Goal: Browse casually

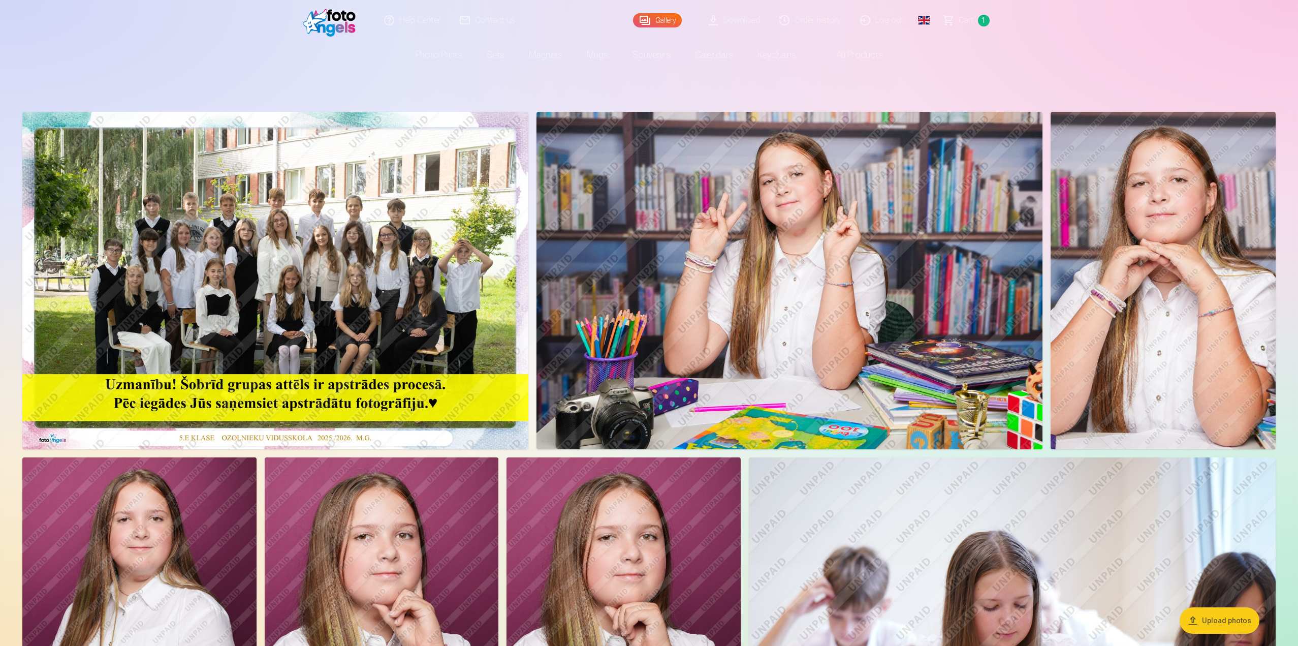
click at [777, 254] on img at bounding box center [789, 280] width 506 height 337
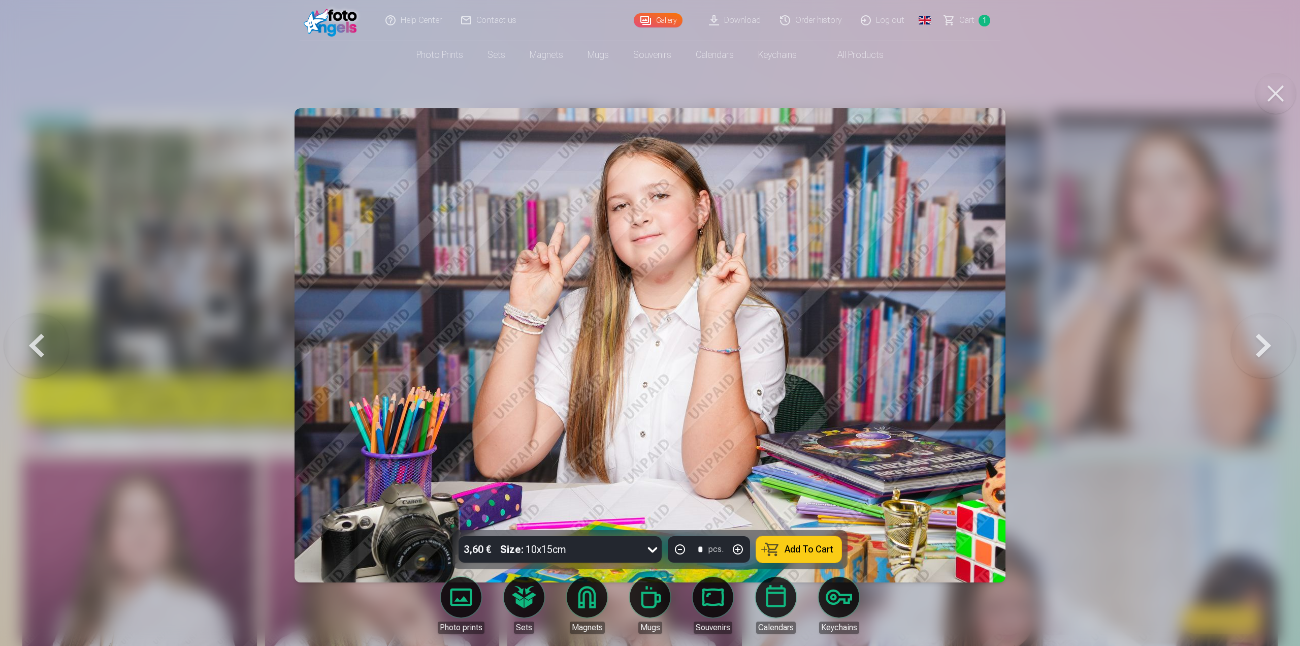
click at [1261, 341] on button at bounding box center [1263, 345] width 65 height 349
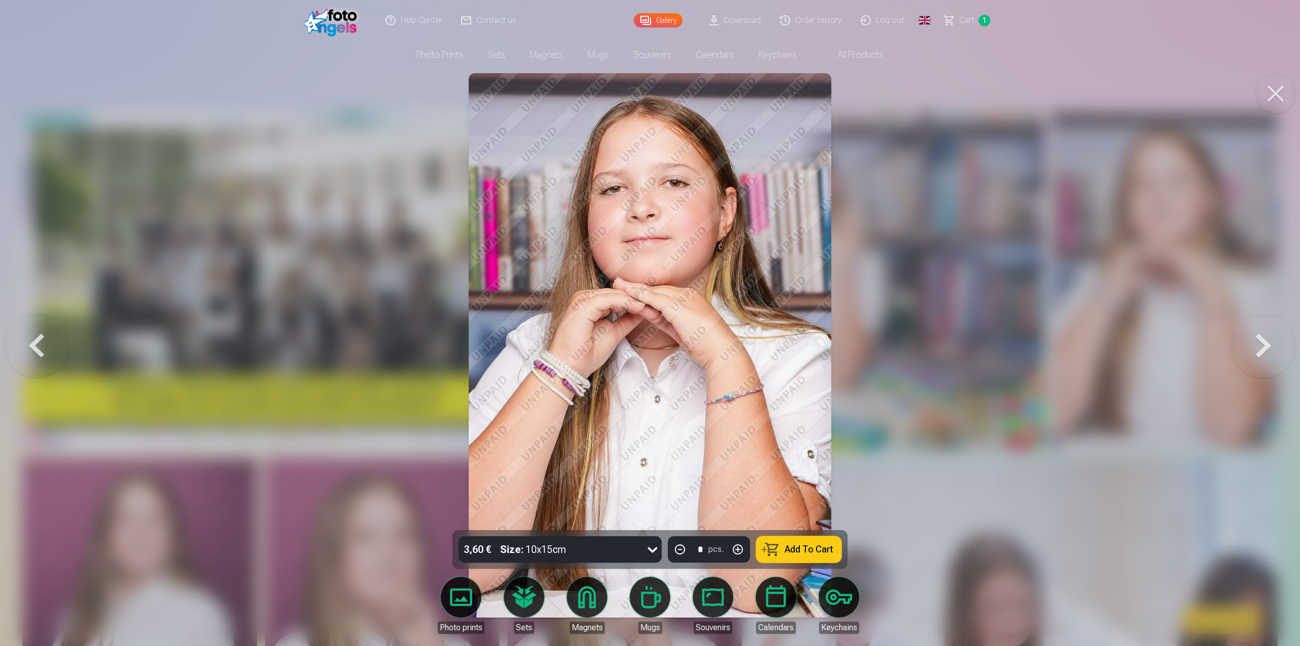
click at [1261, 341] on button at bounding box center [1263, 345] width 65 height 349
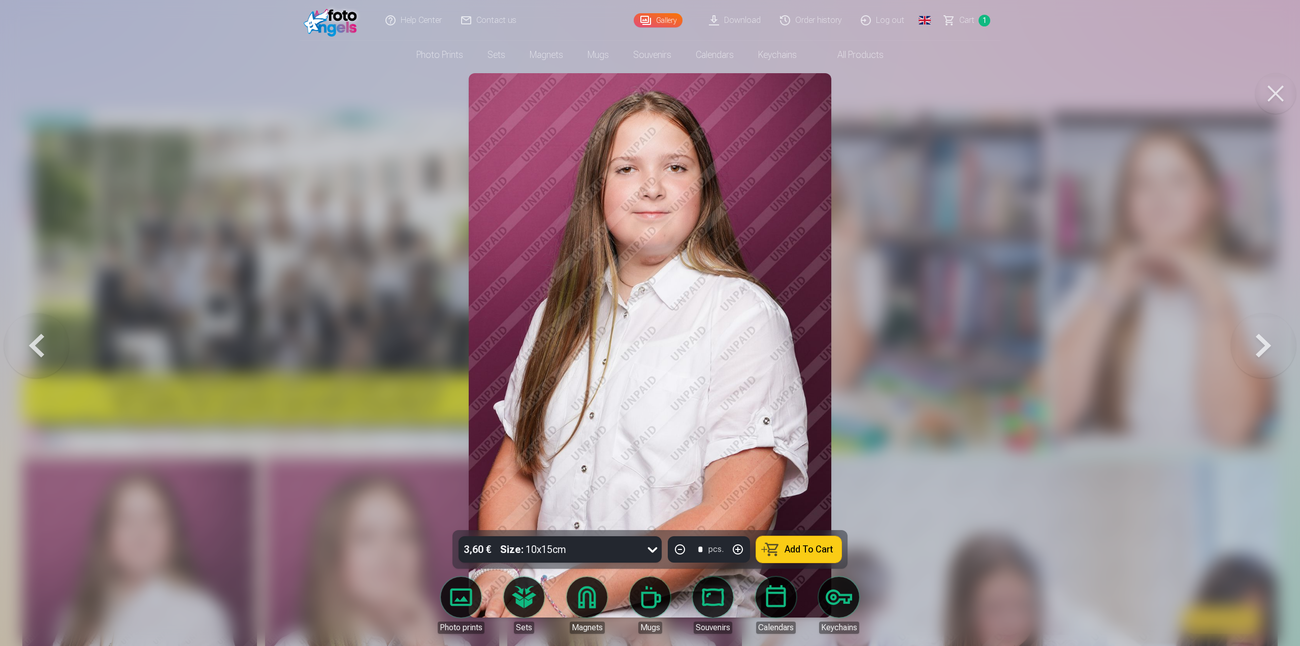
click at [1261, 341] on button at bounding box center [1263, 345] width 65 height 349
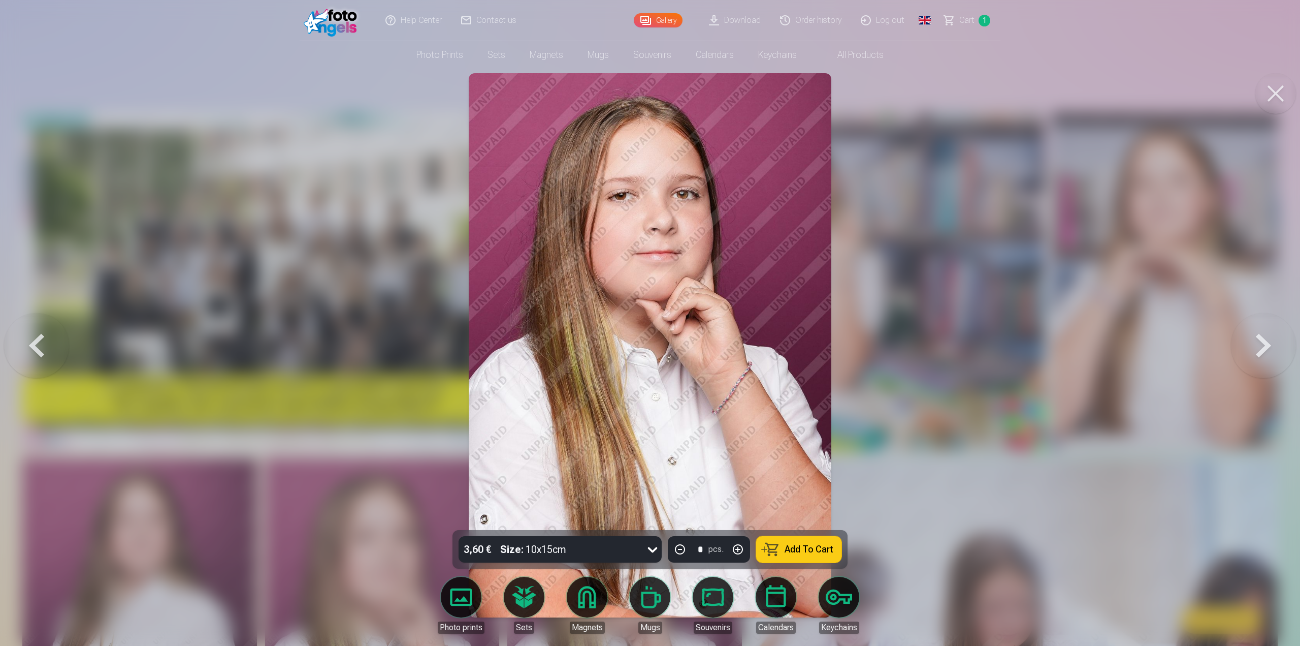
click at [1261, 341] on button at bounding box center [1263, 345] width 65 height 349
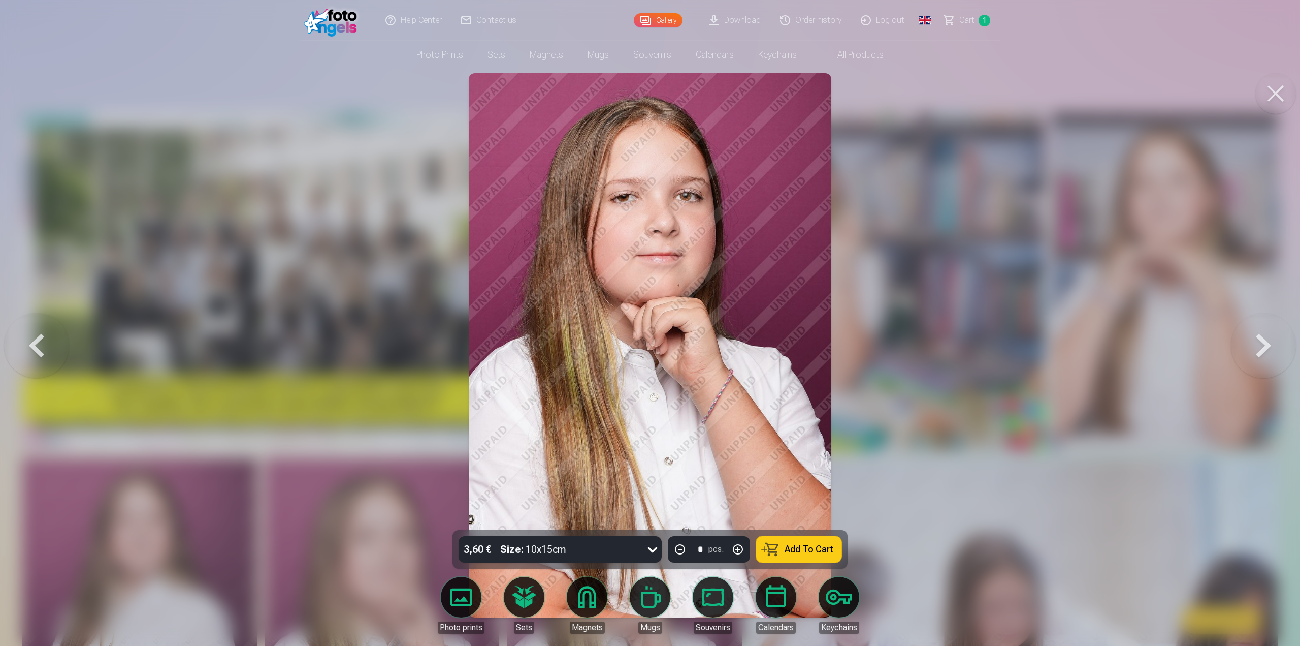
click at [1261, 341] on button at bounding box center [1263, 345] width 65 height 349
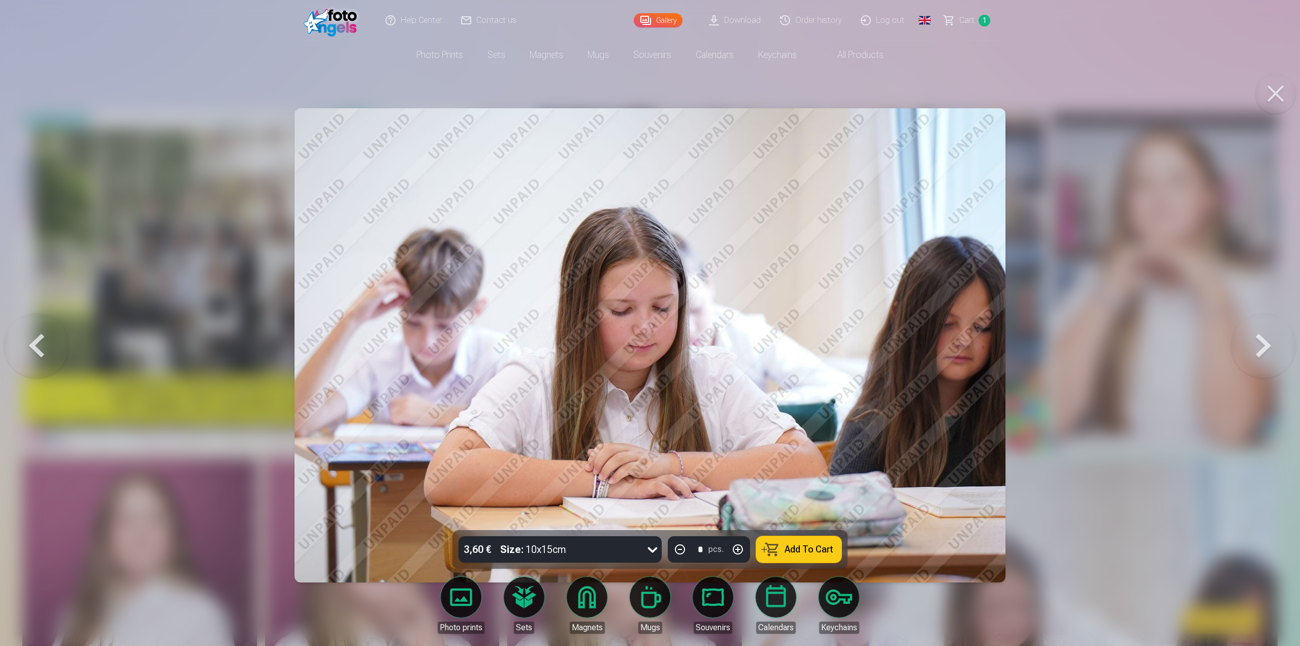
click at [1261, 341] on button at bounding box center [1263, 345] width 65 height 349
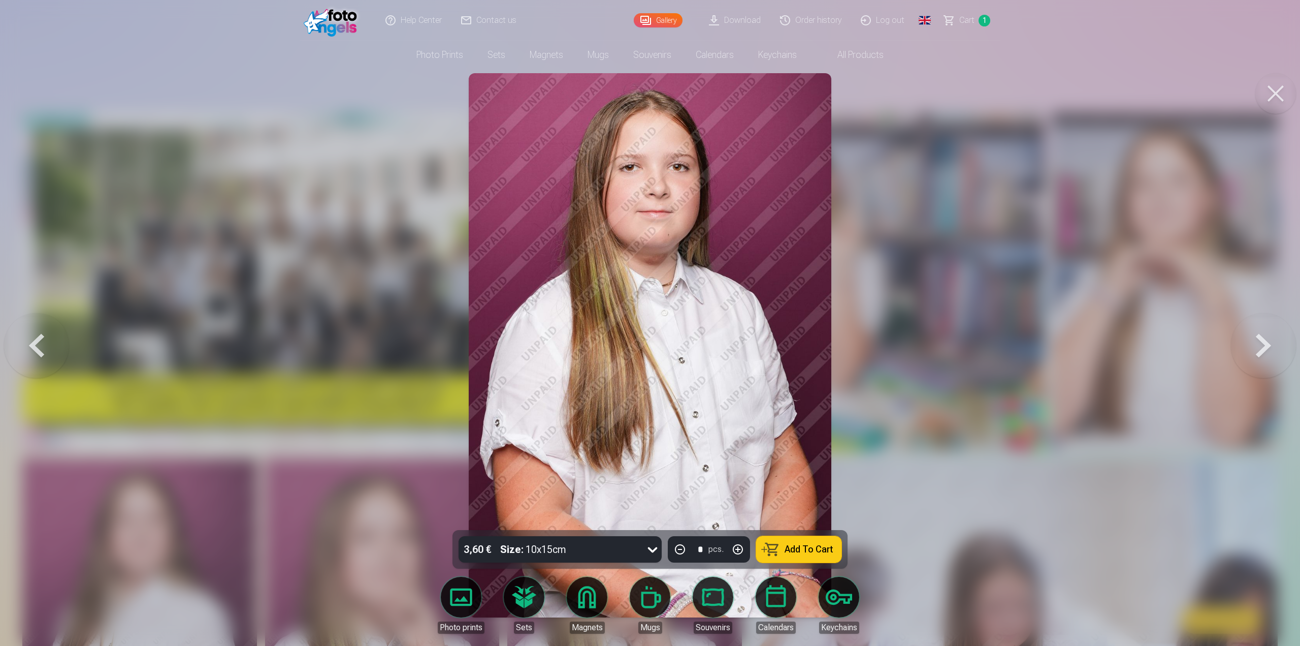
click at [1261, 341] on button at bounding box center [1263, 345] width 65 height 349
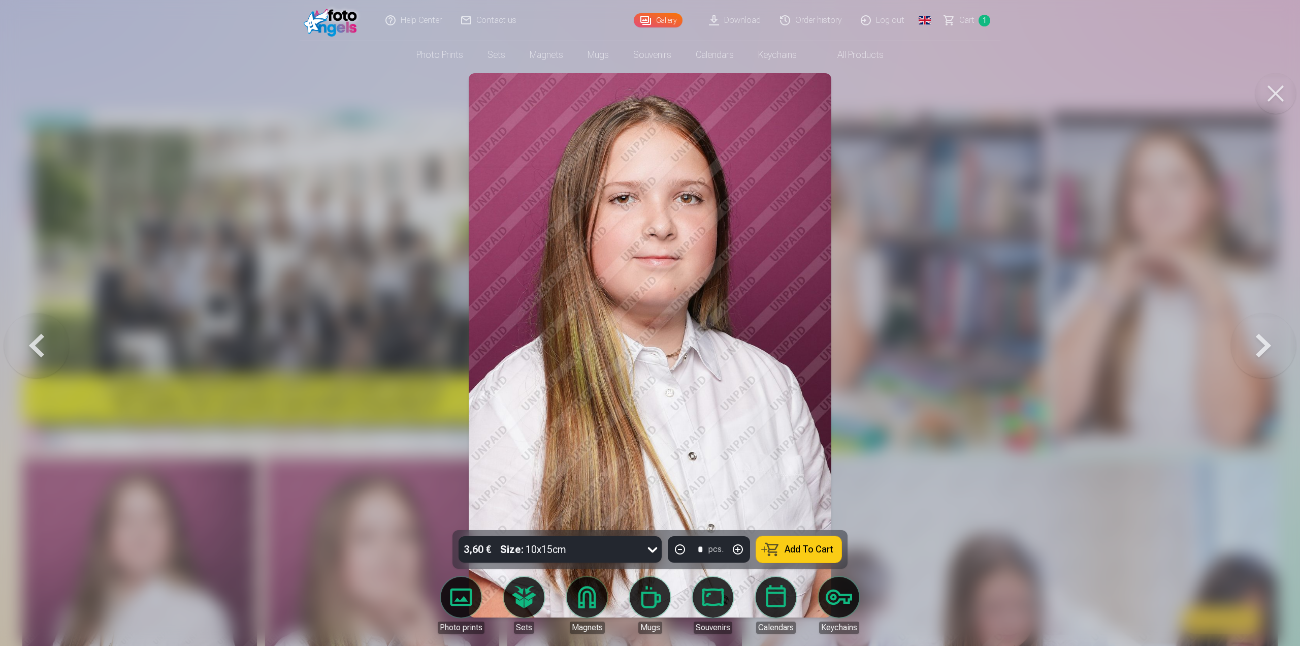
click at [1261, 341] on button at bounding box center [1263, 345] width 65 height 349
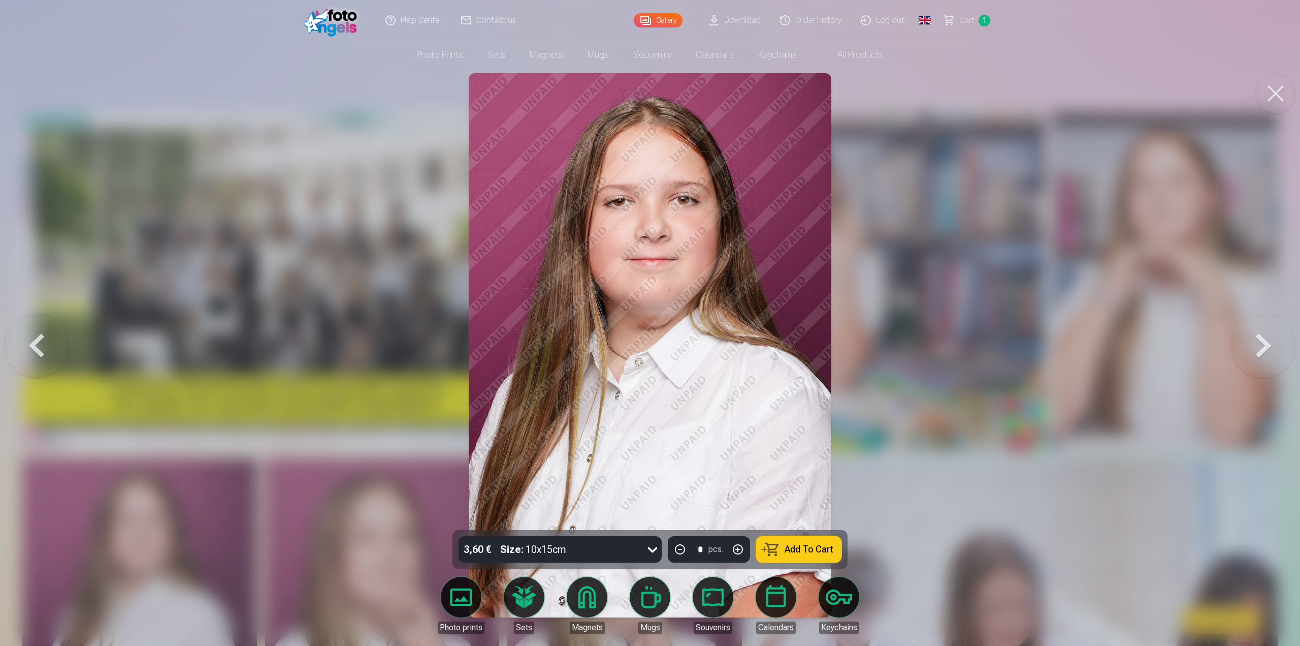
click at [1261, 341] on button at bounding box center [1263, 345] width 65 height 349
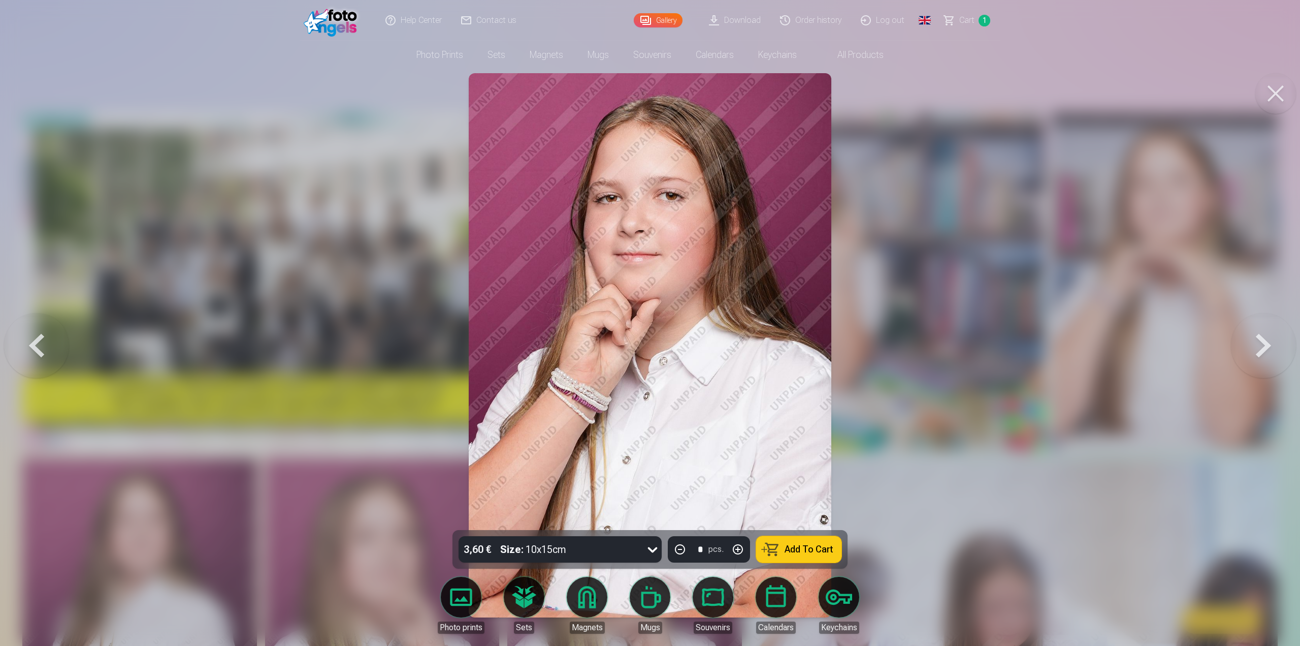
click at [1261, 341] on button at bounding box center [1263, 345] width 65 height 349
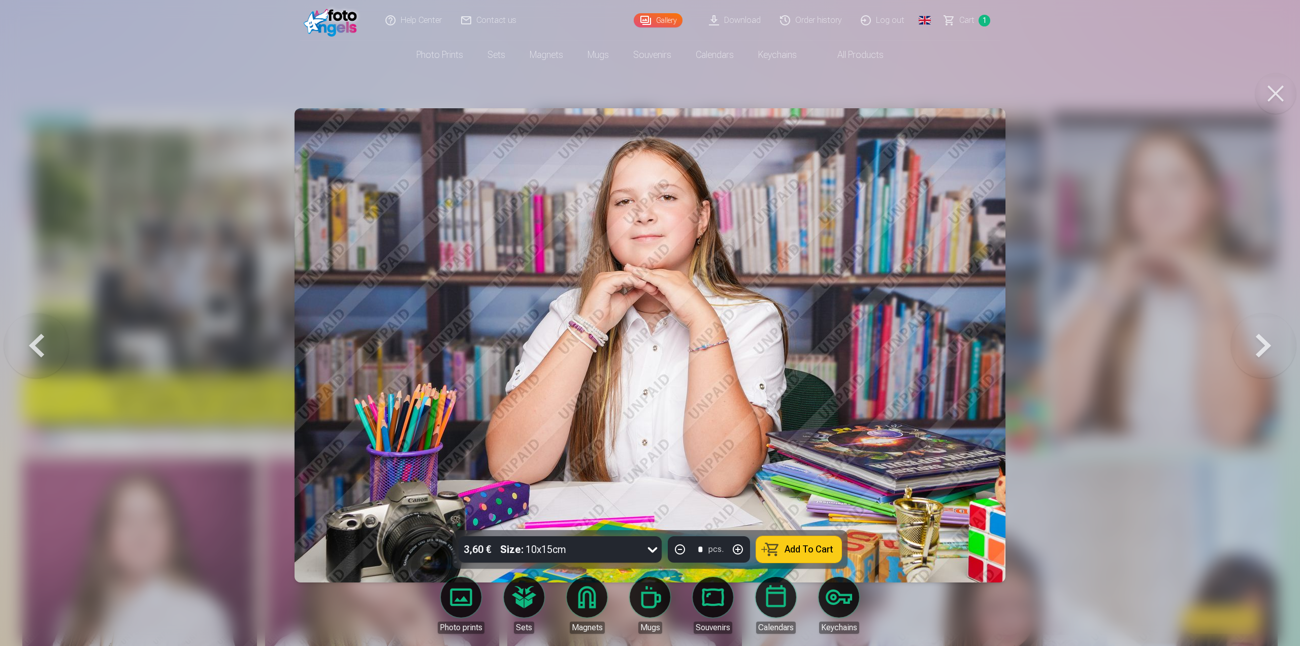
click at [1261, 341] on button at bounding box center [1263, 345] width 65 height 349
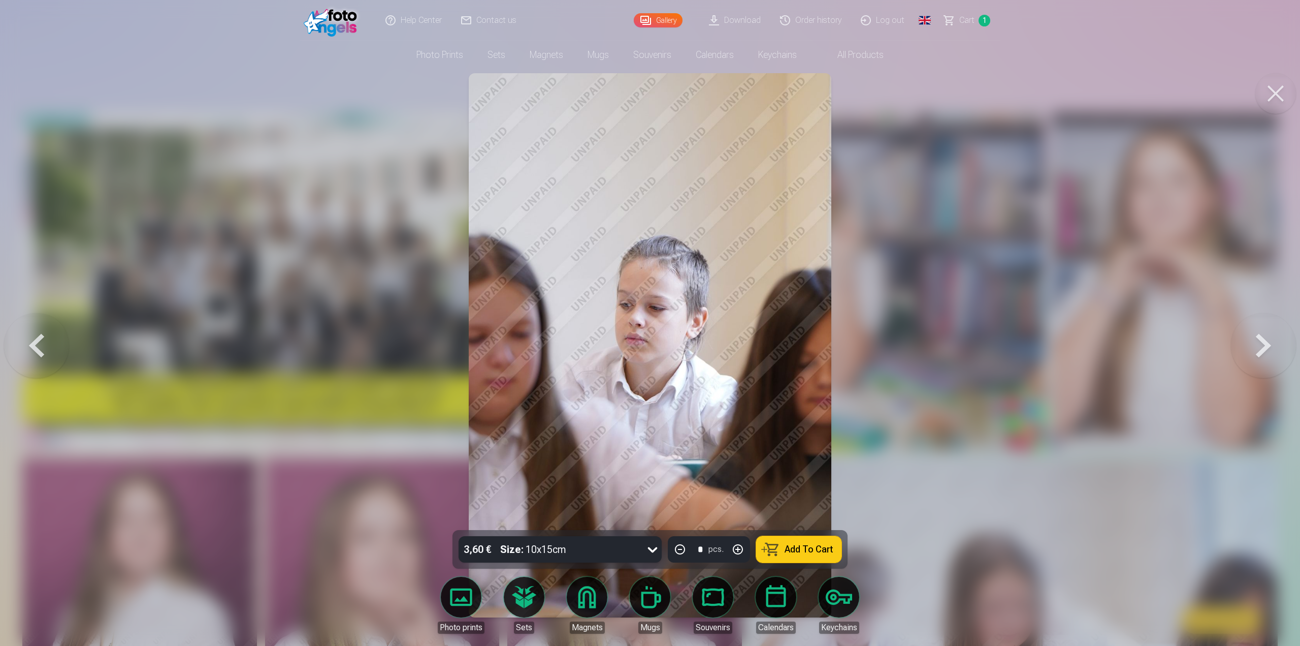
click at [1261, 341] on button at bounding box center [1263, 345] width 65 height 349
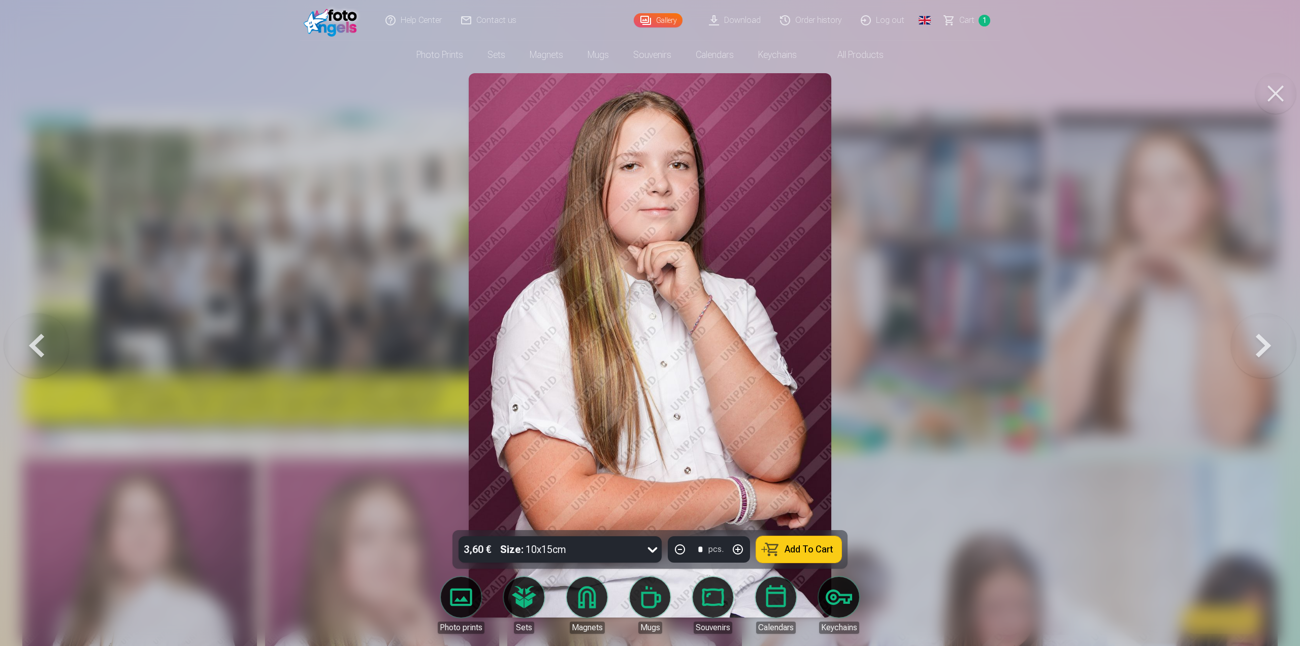
click at [1261, 341] on button at bounding box center [1263, 345] width 65 height 349
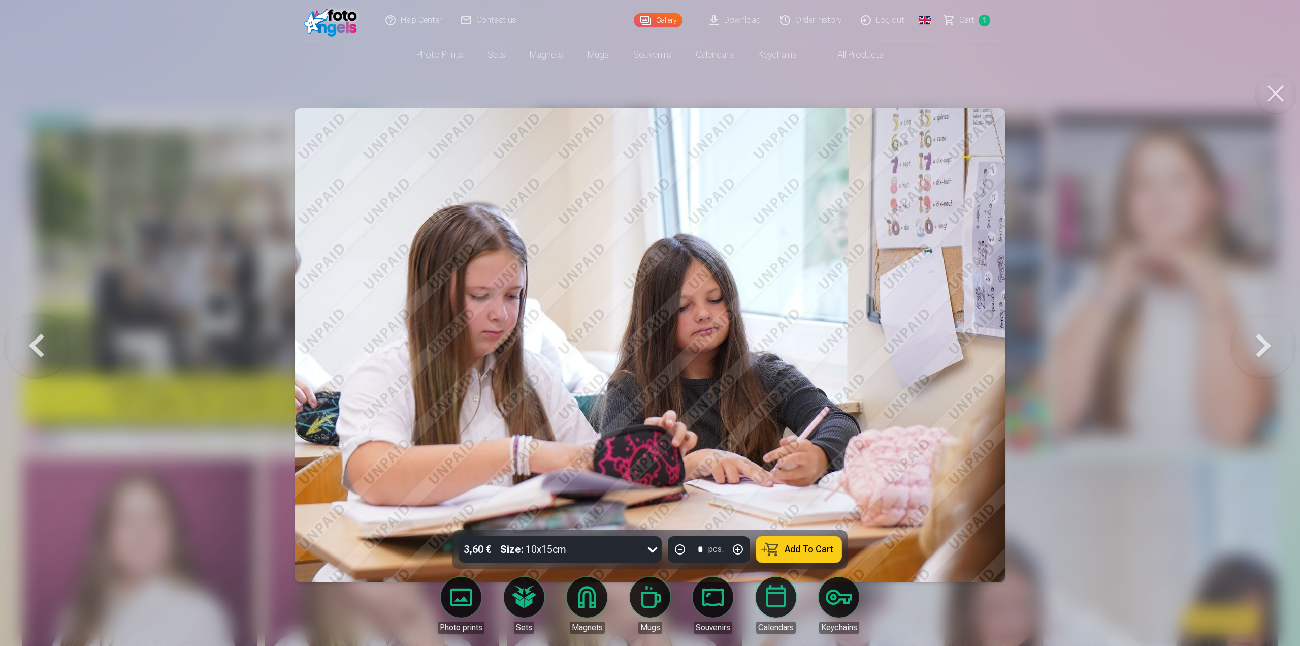
click at [1261, 341] on button at bounding box center [1263, 345] width 65 height 349
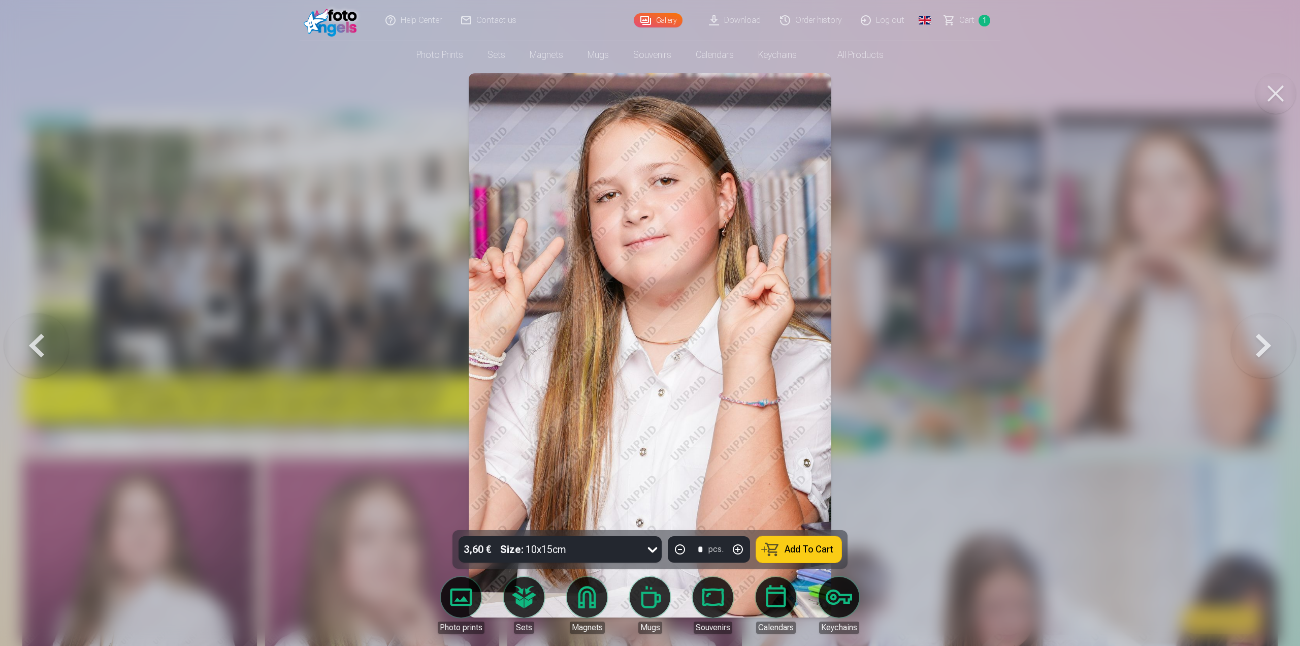
click at [1261, 341] on button at bounding box center [1263, 345] width 65 height 349
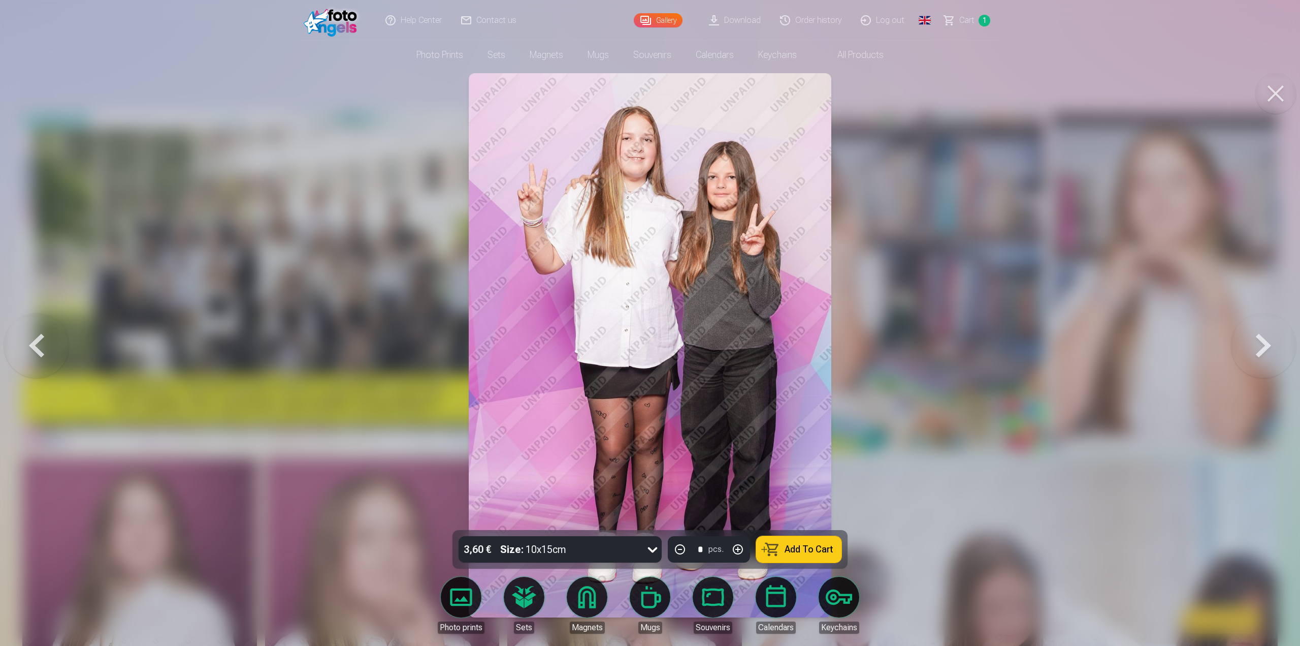
click at [1261, 341] on button at bounding box center [1263, 345] width 65 height 349
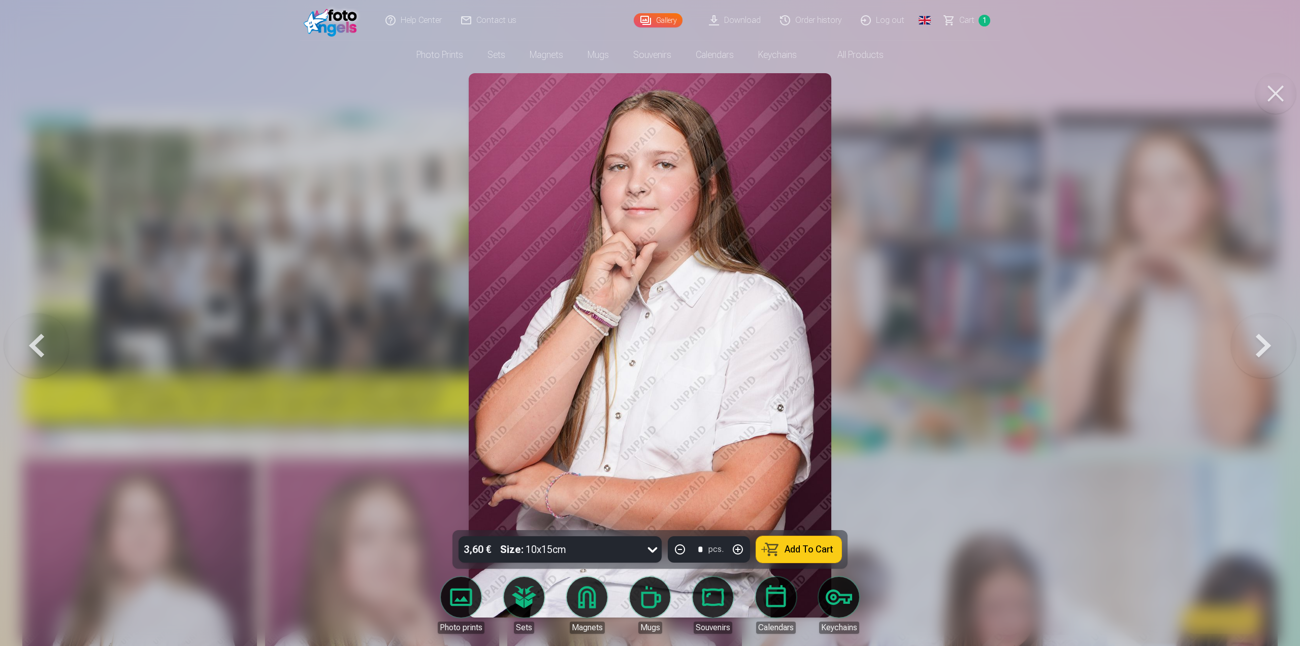
click at [1261, 341] on button at bounding box center [1263, 345] width 65 height 349
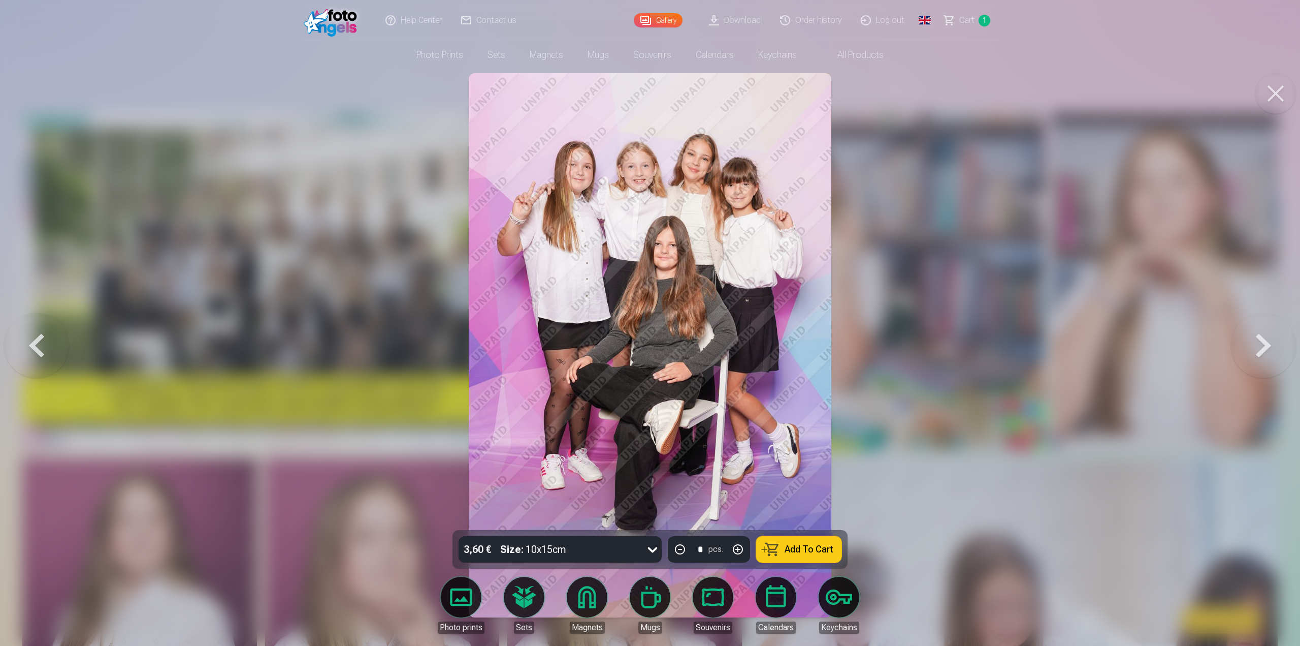
click at [1261, 341] on button at bounding box center [1263, 345] width 65 height 349
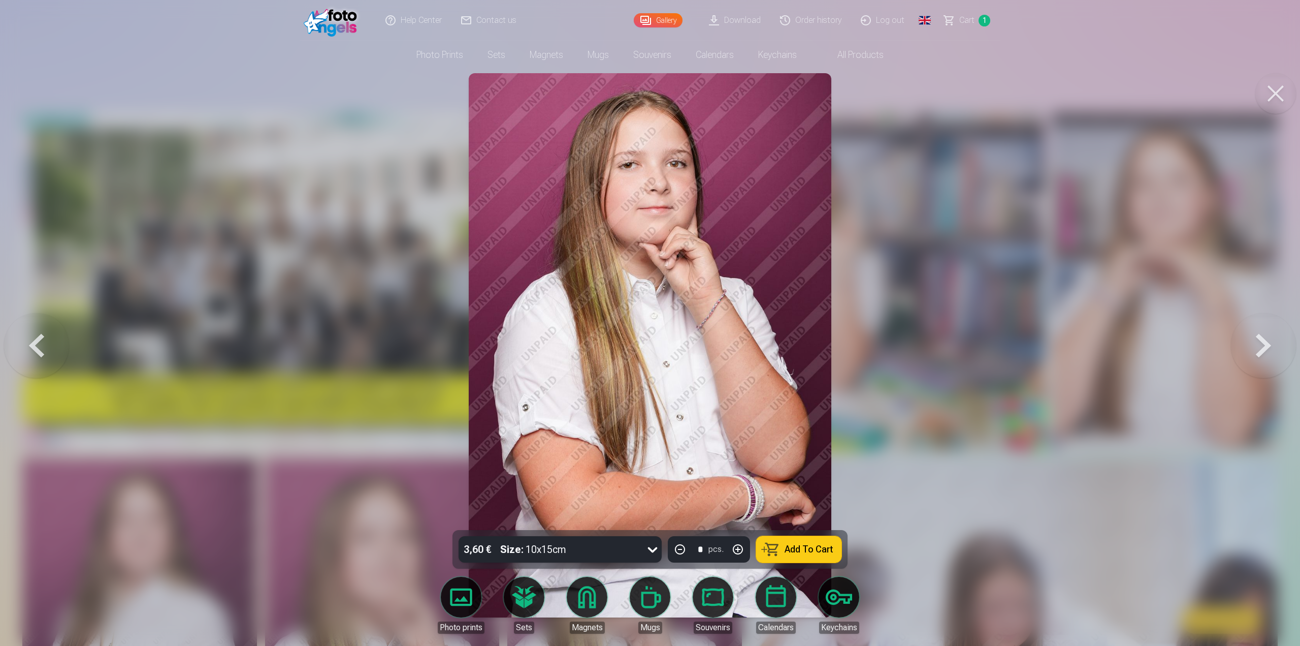
click at [1261, 341] on button at bounding box center [1263, 345] width 65 height 349
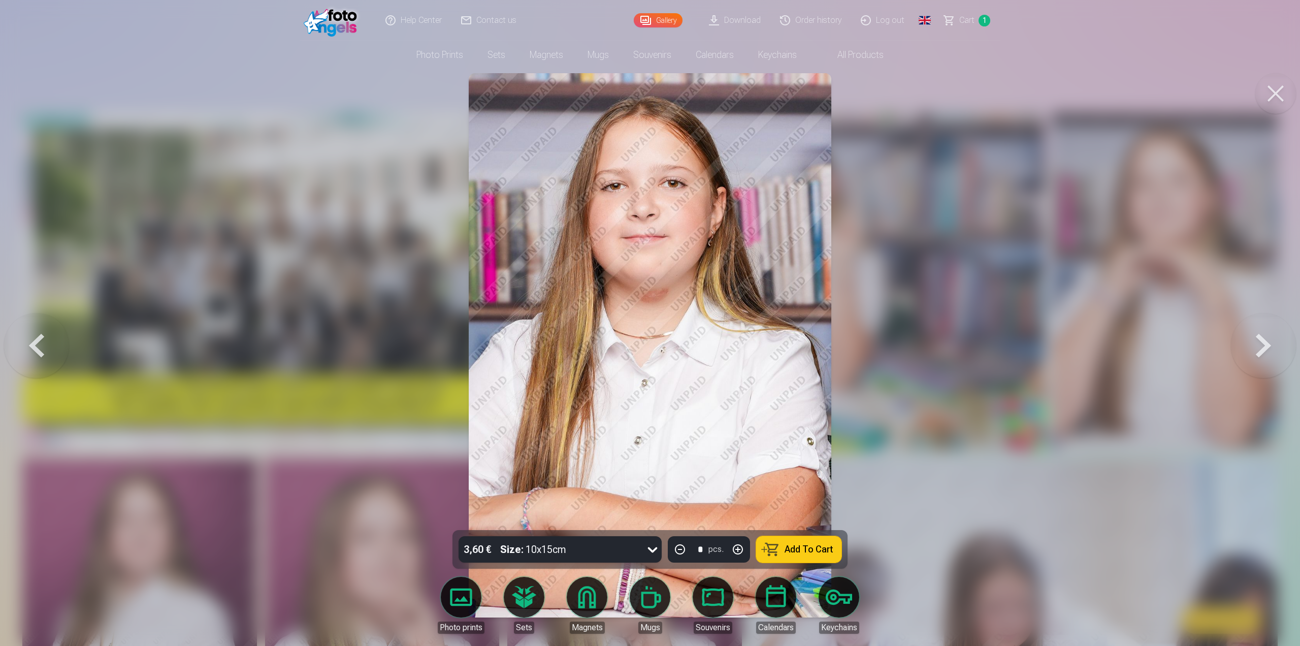
click at [1261, 341] on button at bounding box center [1263, 345] width 65 height 349
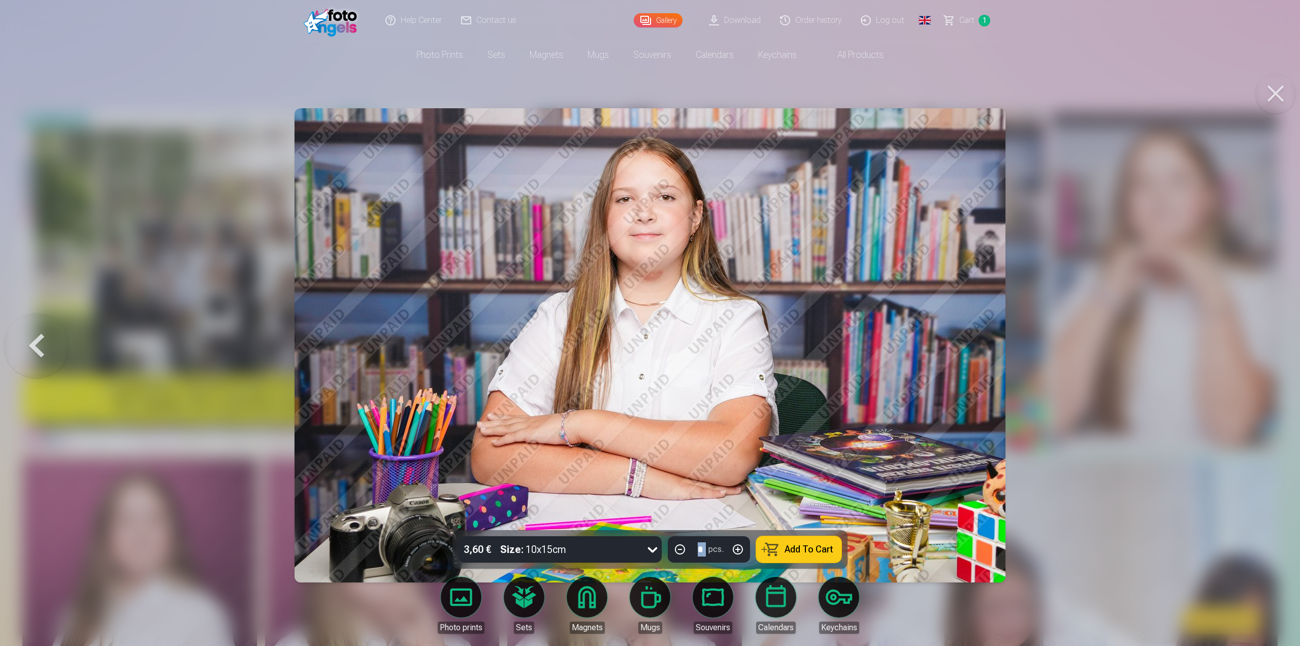
click at [1261, 341] on div at bounding box center [650, 323] width 1300 height 646
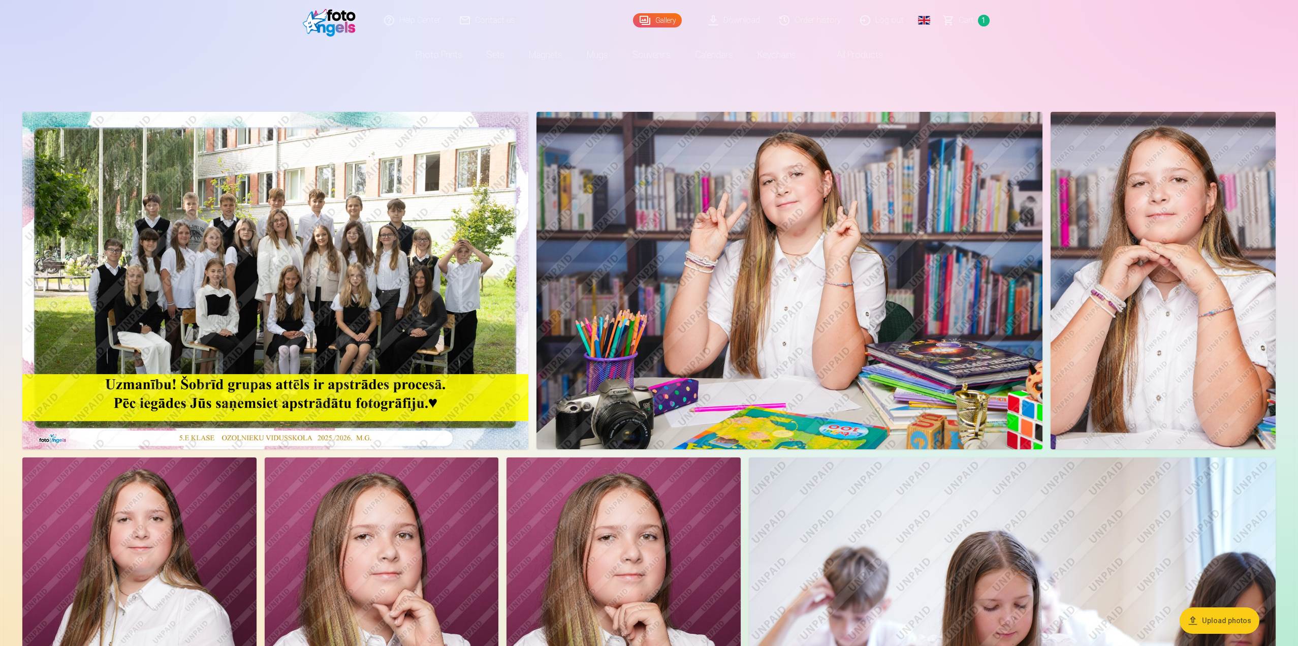
click at [443, 285] on img at bounding box center [275, 280] width 506 height 337
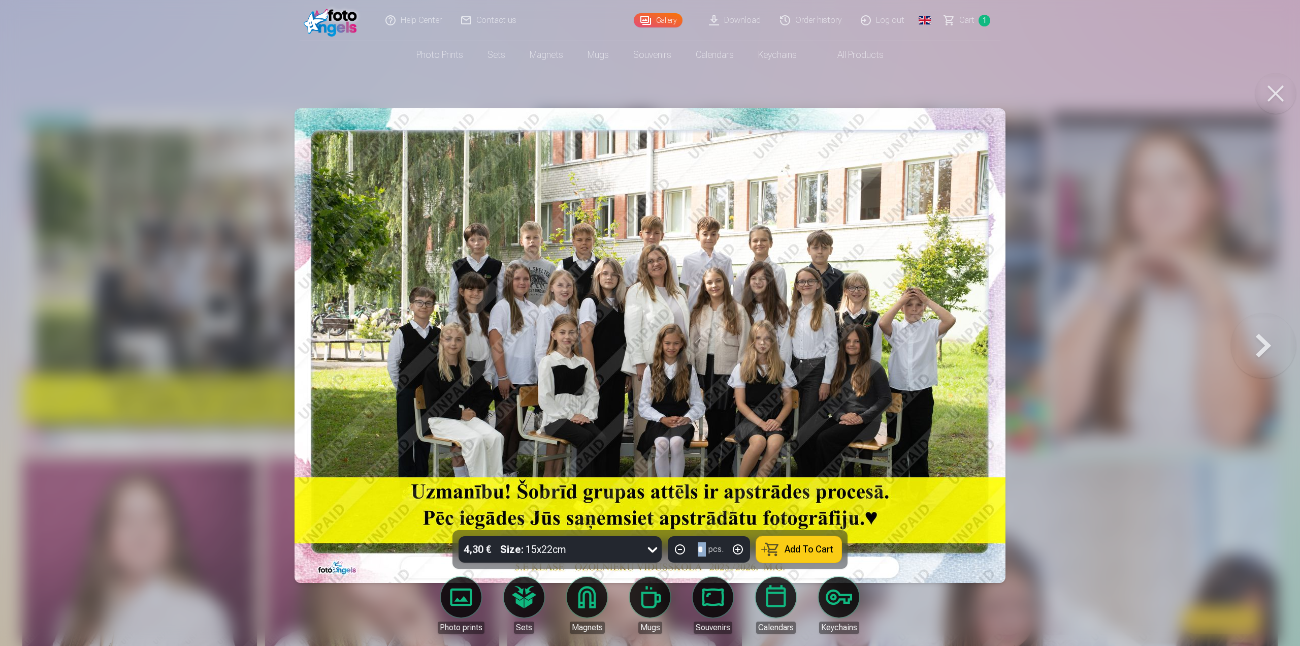
click at [203, 287] on div at bounding box center [650, 323] width 1300 height 646
